Goal: Find specific page/section: Find specific page/section

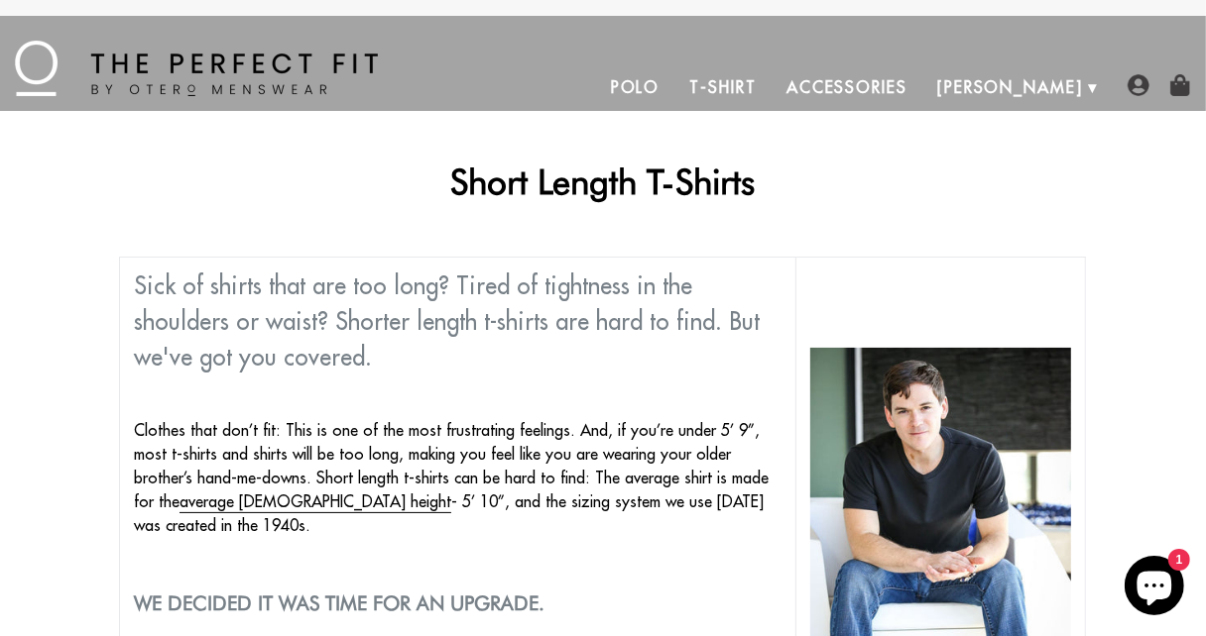
click at [675, 85] on link "Polo" at bounding box center [635, 87] width 79 height 48
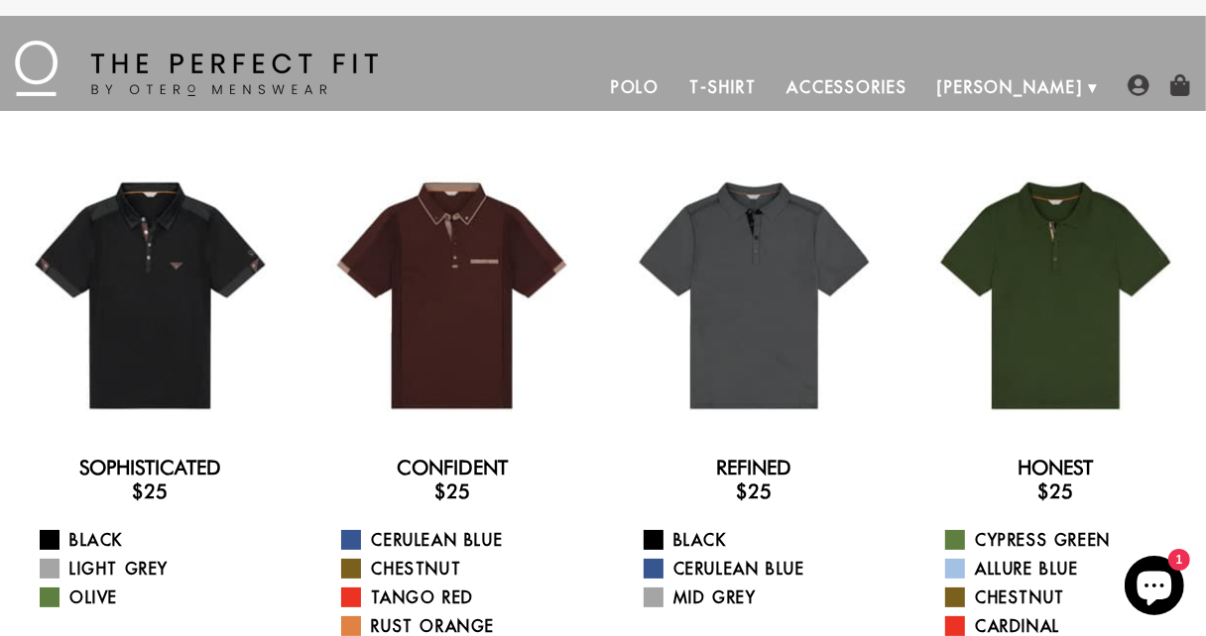
click at [770, 86] on link "T-Shirt" at bounding box center [722, 87] width 96 height 48
